Goal: Information Seeking & Learning: Learn about a topic

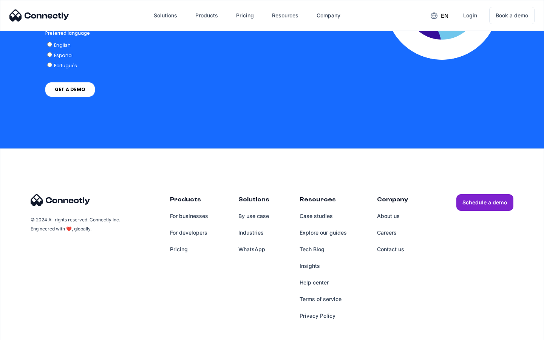
scroll to position [1607, 0]
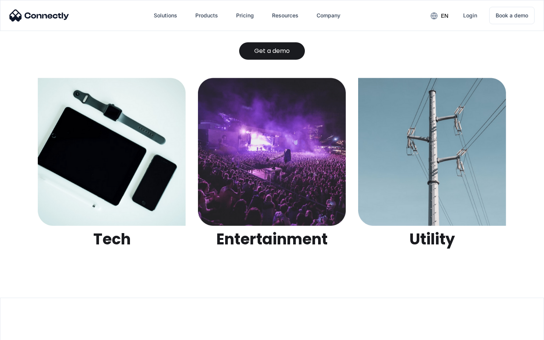
scroll to position [2382, 0]
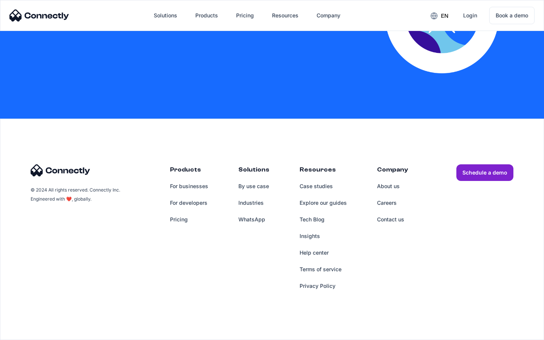
scroll to position [1536, 0]
